Goal: Information Seeking & Learning: Learn about a topic

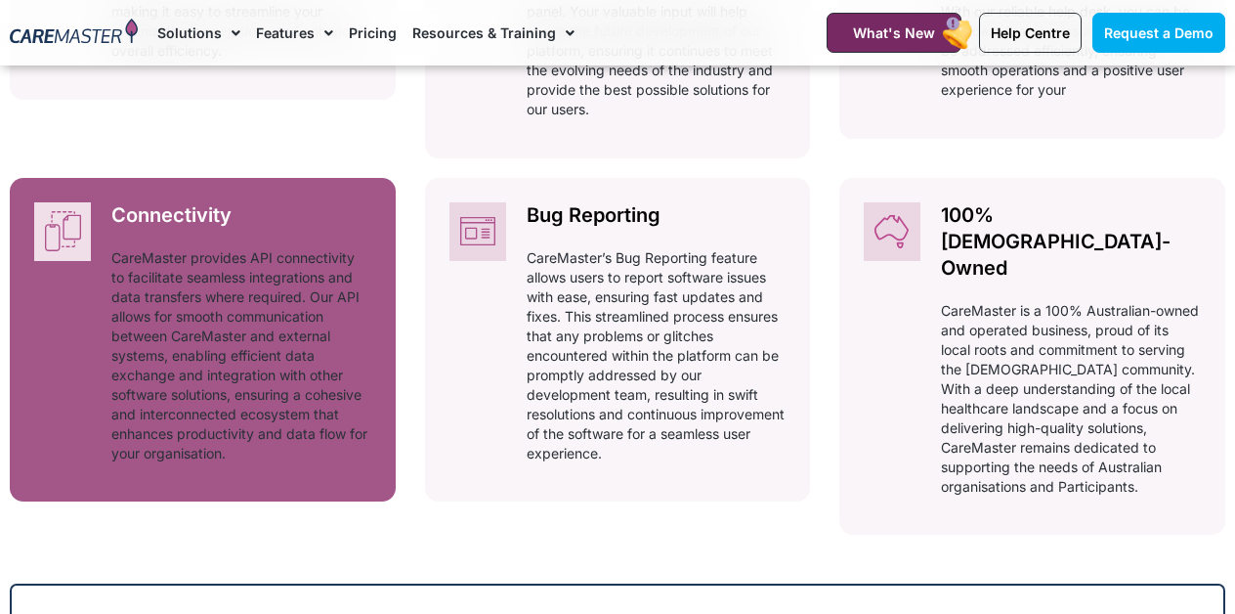
scroll to position [1318, 0]
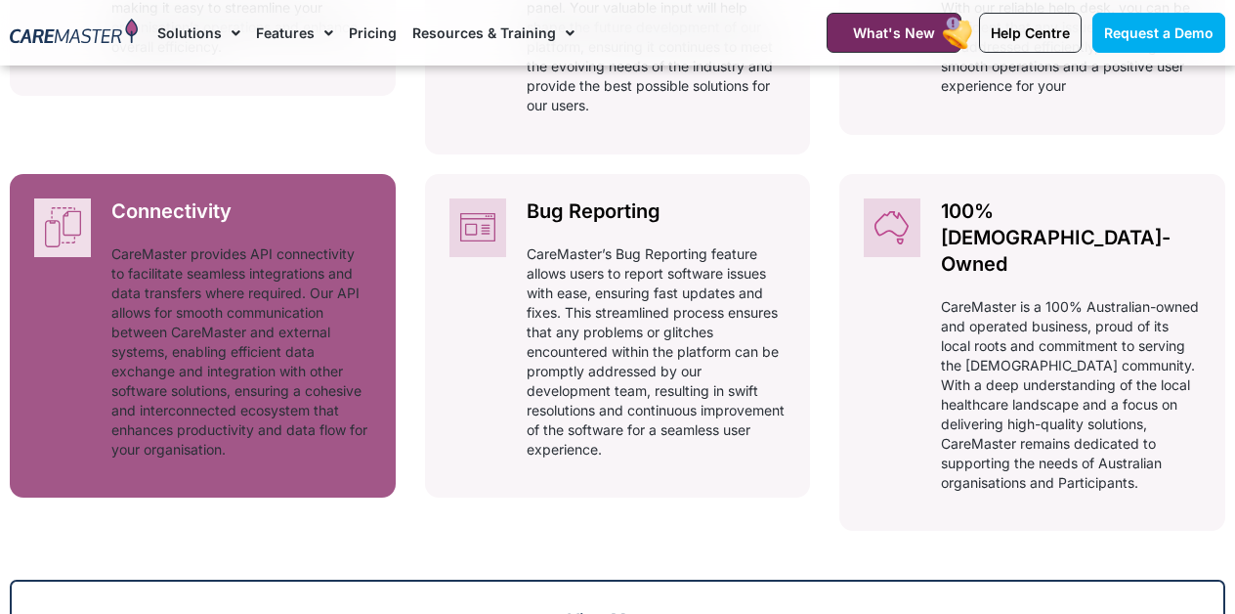
click at [346, 343] on p "CareMaster provides API connectivity to facilitate seamless integrations and da…" at bounding box center [241, 351] width 260 height 215
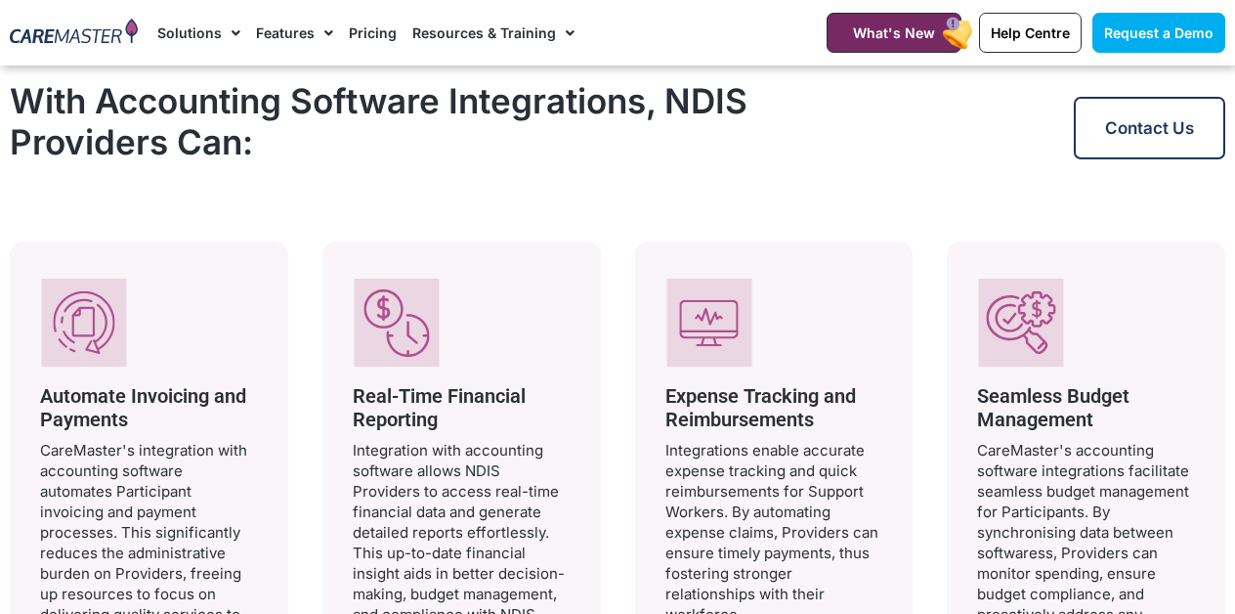
scroll to position [1676, 0]
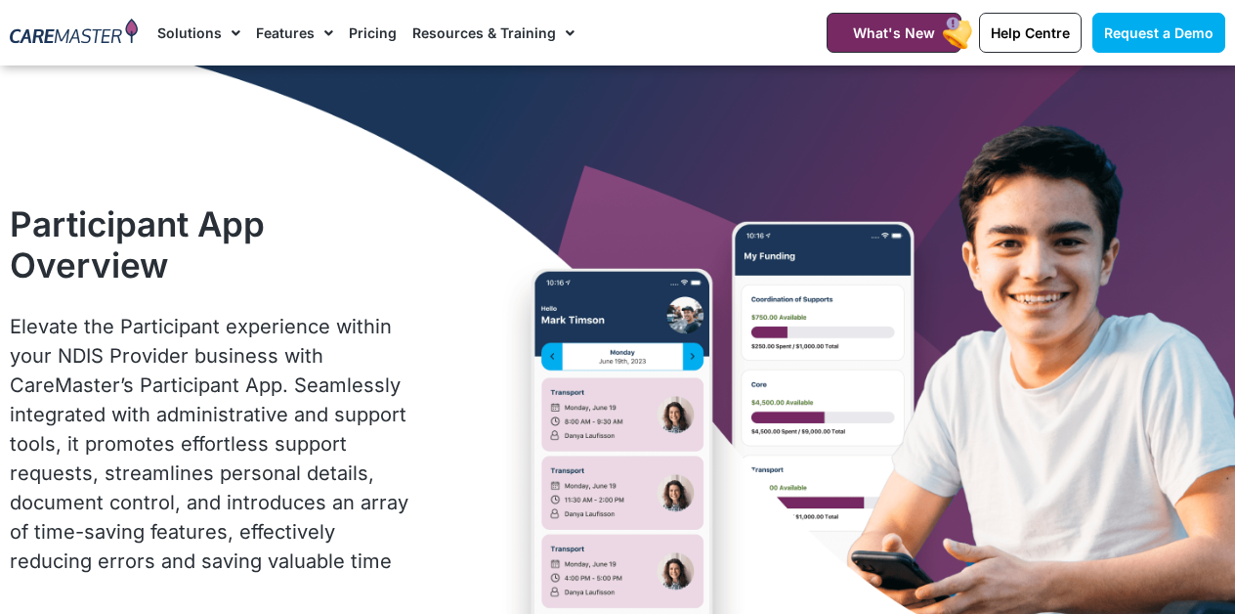
scroll to position [1318, 0]
